Goal: Check status: Check status

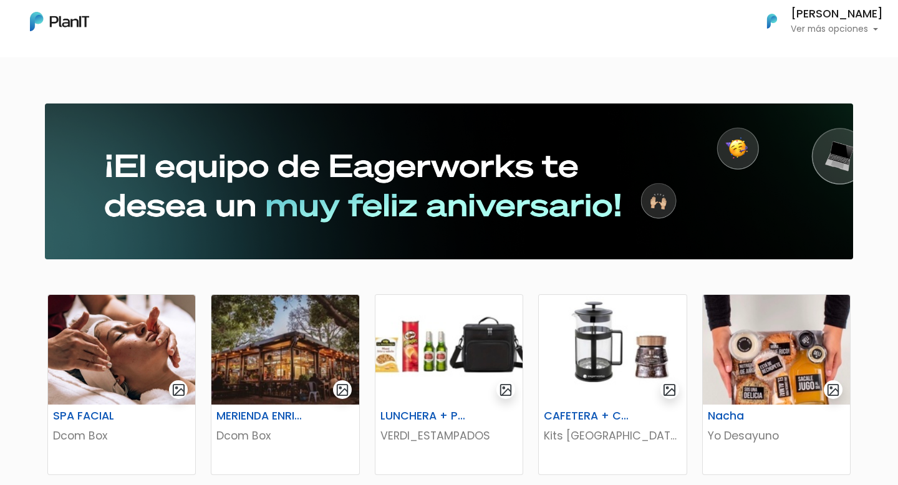
click at [839, 31] on p "Ver más opciones" at bounding box center [836, 29] width 92 height 9
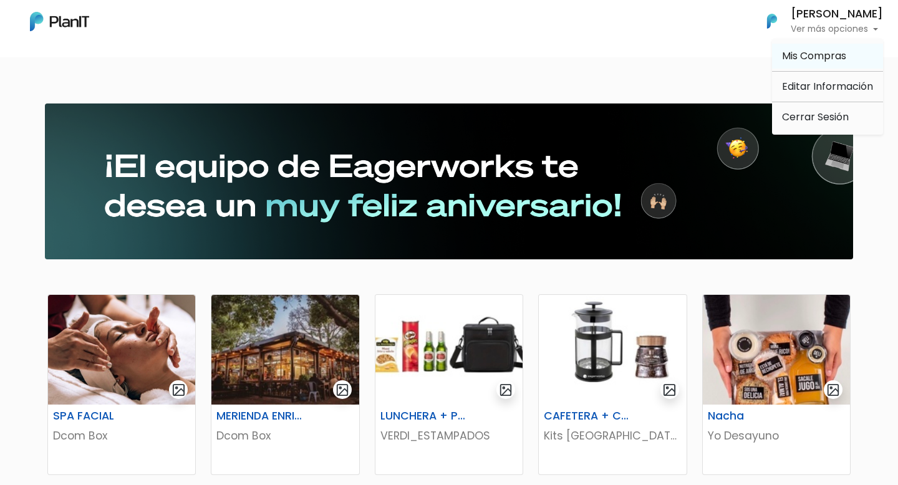
click at [811, 59] on span "Mis Compras" at bounding box center [814, 56] width 64 height 14
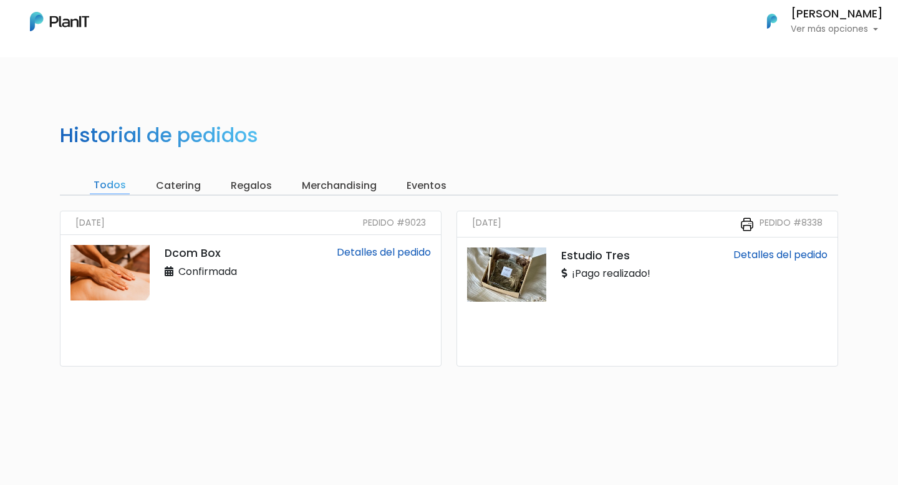
click at [362, 257] on link "Detalles del pedido" at bounding box center [384, 252] width 94 height 14
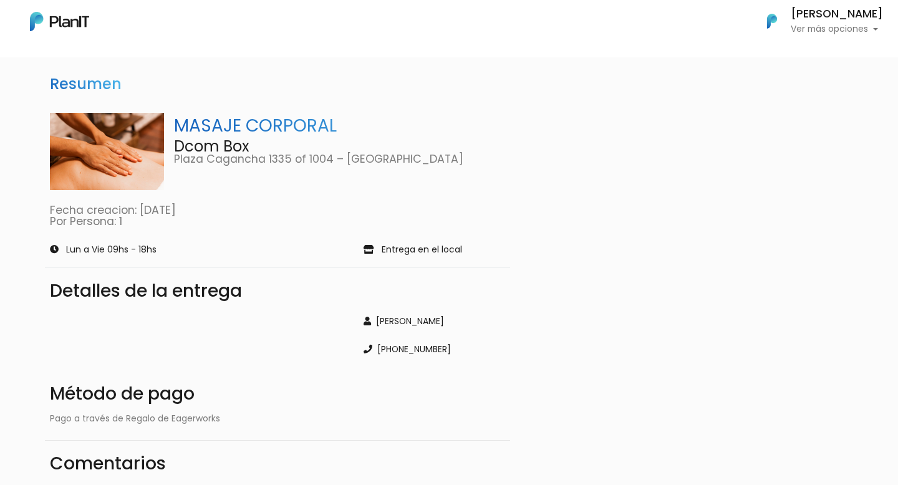
scroll to position [173, 0]
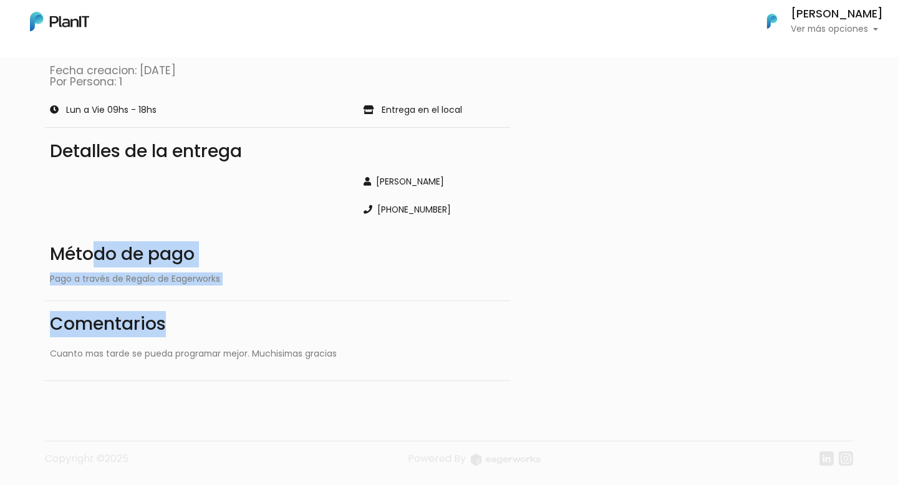
drag, startPoint x: 90, startPoint y: 259, endPoint x: 264, endPoint y: 343, distance: 193.8
click at [264, 343] on div "Método de pago Pago a través de Regalo de Eagerworks Comentarios Cuanto mas tar…" at bounding box center [277, 306] width 465 height 150
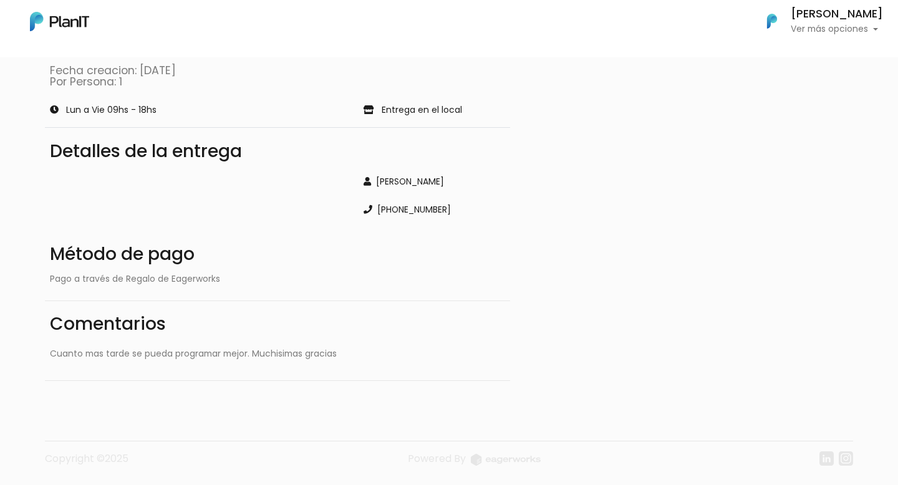
click at [150, 161] on div at bounding box center [199, 188] width 314 height 56
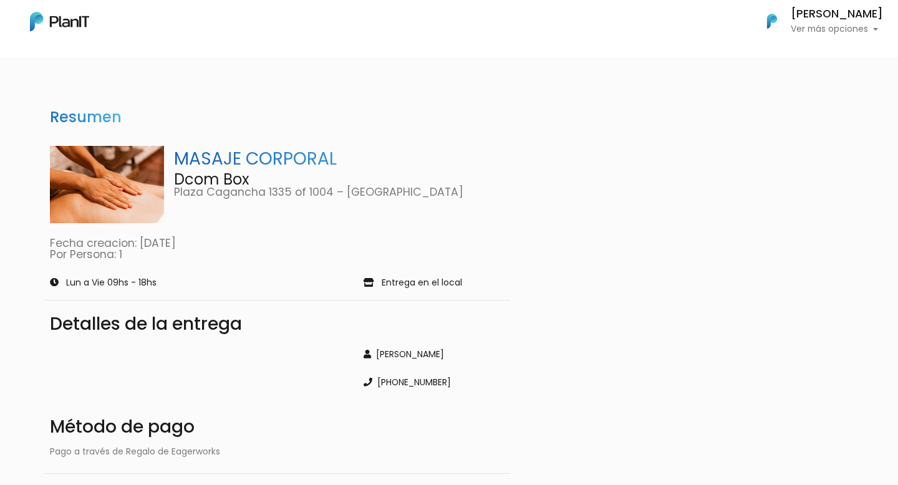
click at [368, 282] on icon at bounding box center [368, 283] width 11 height 9
click at [65, 257] on link "Por Persona: 1" at bounding box center [86, 254] width 72 height 15
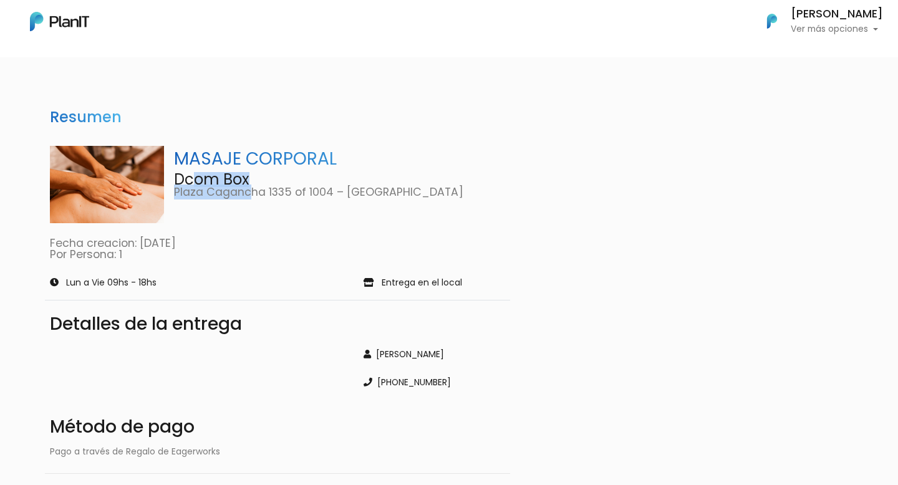
drag, startPoint x: 250, startPoint y: 185, endPoint x: 191, endPoint y: 181, distance: 58.7
click at [191, 181] on div "MASAJE CORPORAL Dcom Box Plaza Cagancha 1335 of 1004 – Montevideo" at bounding box center [340, 184] width 332 height 77
click at [188, 183] on p "Dcom Box" at bounding box center [340, 179] width 332 height 15
drag, startPoint x: 176, startPoint y: 177, endPoint x: 275, endPoint y: 177, distance: 99.1
click at [276, 177] on p "Dcom Box" at bounding box center [340, 179] width 332 height 15
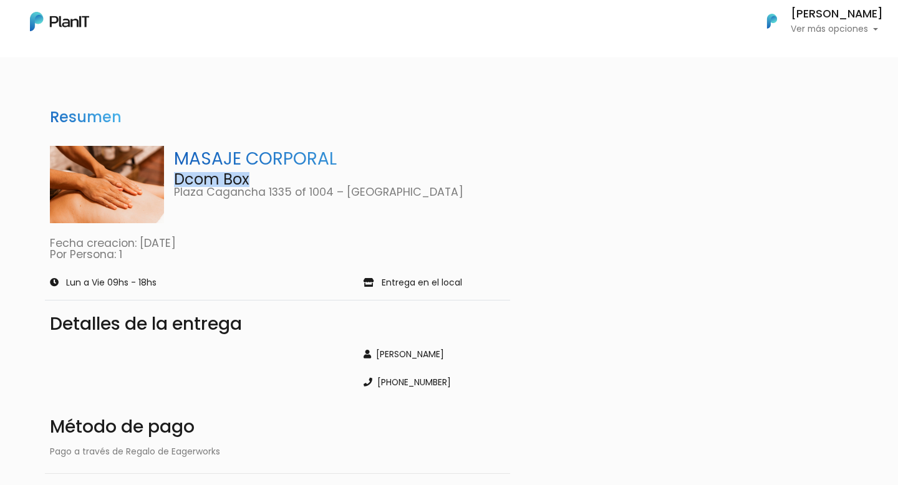
copy p "Dcom Box"
